Goal: Task Accomplishment & Management: Use online tool/utility

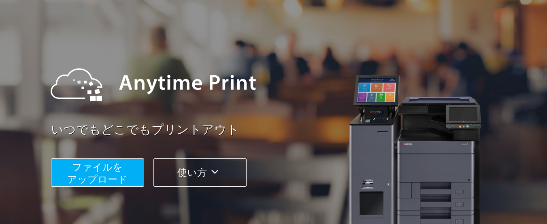
scroll to position [121, 0]
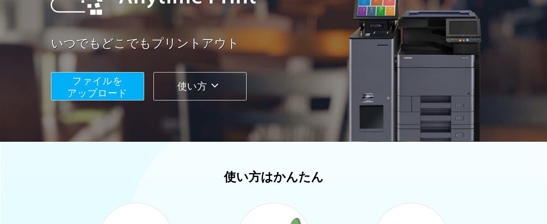
click at [87, 84] on span "ファイルを ​​アップロード" at bounding box center [97, 86] width 60 height 23
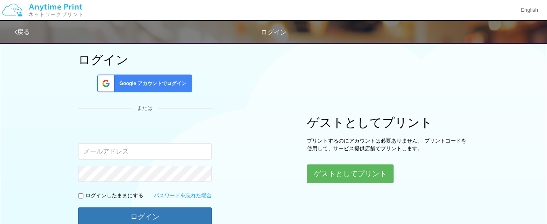
scroll to position [39, 0]
click at [172, 87] on span "Google アカウントでログイン" at bounding box center [151, 84] width 70 height 7
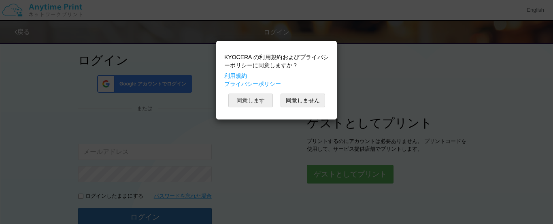
click at [236, 100] on button "同意します" at bounding box center [250, 101] width 45 height 14
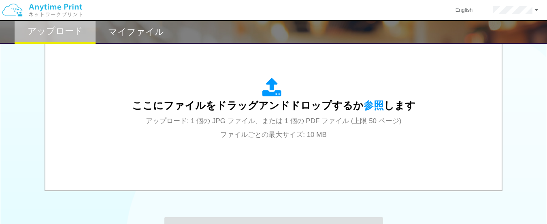
scroll to position [282, 0]
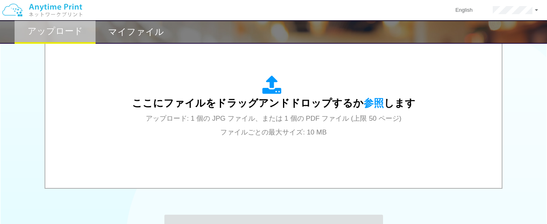
click at [368, 104] on span "参照" at bounding box center [374, 102] width 20 height 11
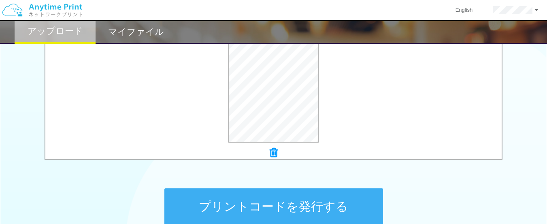
scroll to position [323, 0]
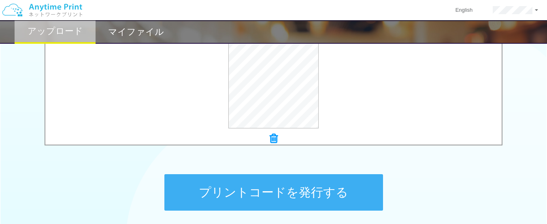
click at [253, 200] on button "プリントコードを発行する" at bounding box center [273, 192] width 219 height 36
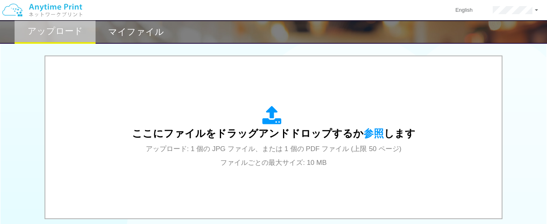
scroll to position [230, 0]
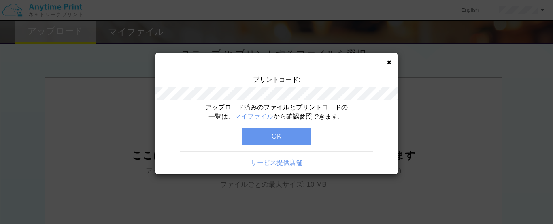
click at [287, 139] on button "OK" at bounding box center [277, 137] width 70 height 18
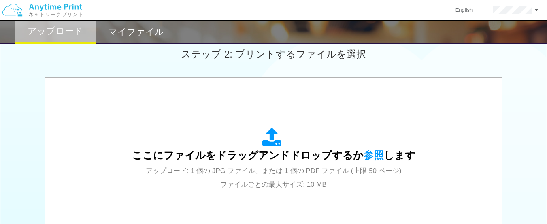
click at [365, 153] on span "参照" at bounding box center [374, 154] width 20 height 11
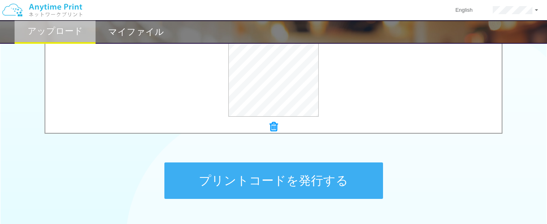
scroll to position [351, 0]
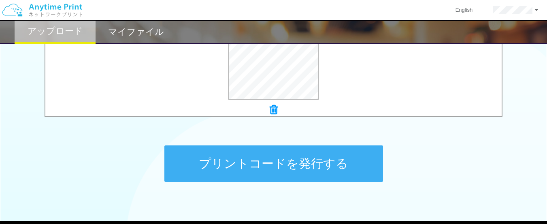
click at [260, 155] on button "プリントコードを発行する" at bounding box center [273, 163] width 219 height 36
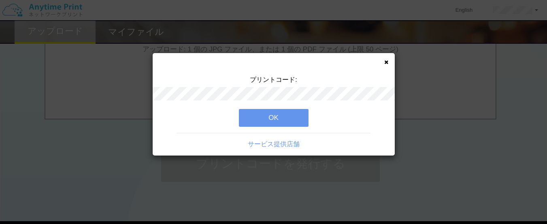
scroll to position [0, 0]
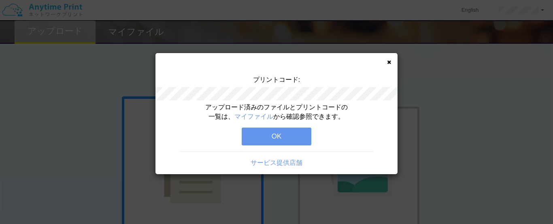
click at [280, 135] on button "OK" at bounding box center [277, 137] width 70 height 18
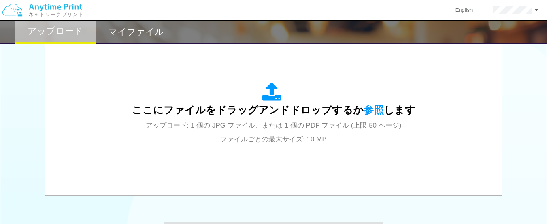
scroll to position [270, 0]
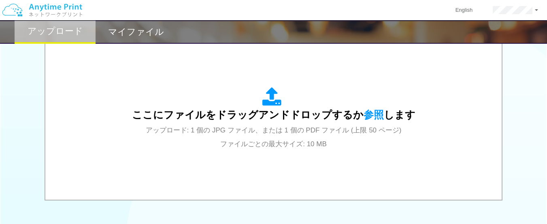
click at [364, 112] on span "参照" at bounding box center [374, 114] width 20 height 11
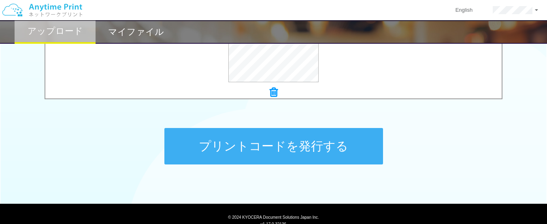
scroll to position [392, 0]
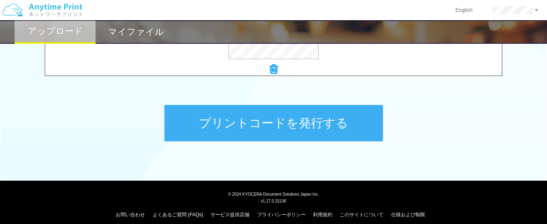
click at [231, 115] on button "プリントコードを発行する" at bounding box center [273, 123] width 219 height 36
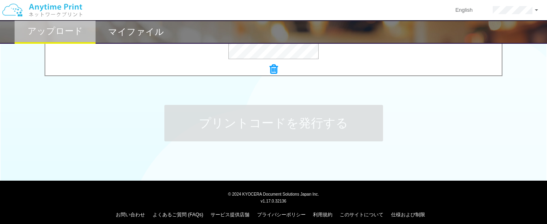
scroll to position [0, 0]
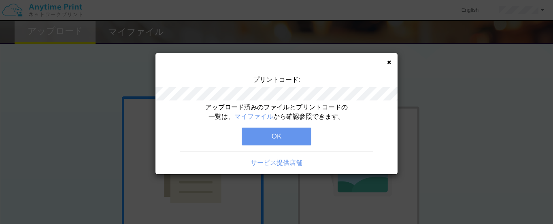
click at [269, 130] on button "OK" at bounding box center [277, 137] width 70 height 18
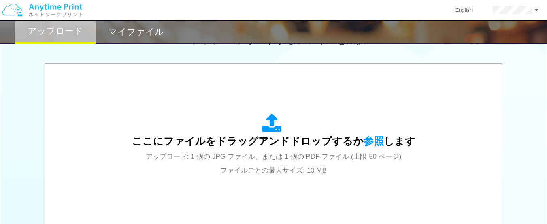
scroll to position [230, 0]
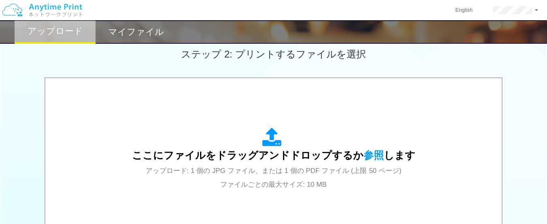
click at [372, 152] on span "参照" at bounding box center [374, 154] width 20 height 11
